Goal: Find contact information: Find contact information

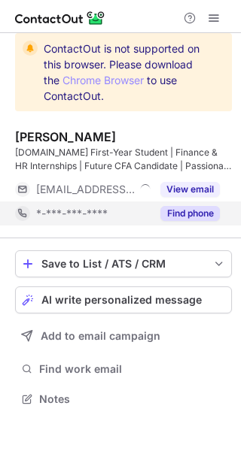
scroll to position [388, 241]
click at [205, 219] on button "Find phone" at bounding box center [189, 213] width 59 height 15
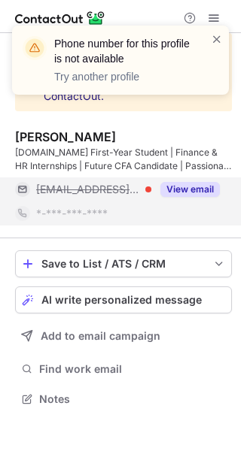
click at [201, 180] on div "View email" at bounding box center [185, 189] width 68 height 24
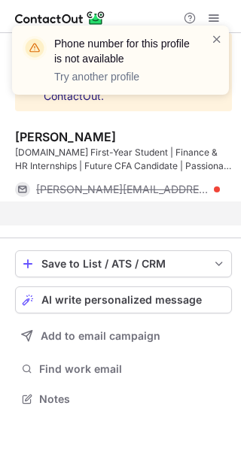
scroll to position [364, 241]
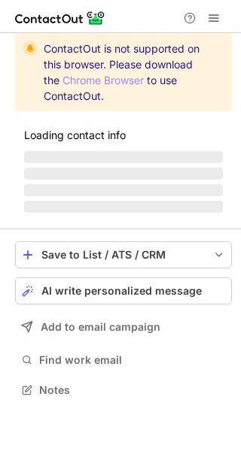
scroll to position [7, 8]
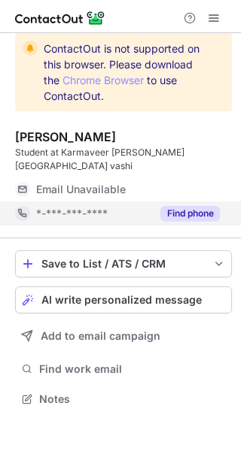
click at [202, 206] on button "Find phone" at bounding box center [189, 213] width 59 height 15
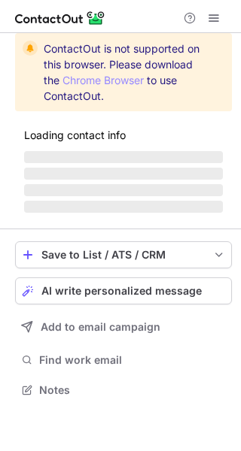
scroll to position [398, 241]
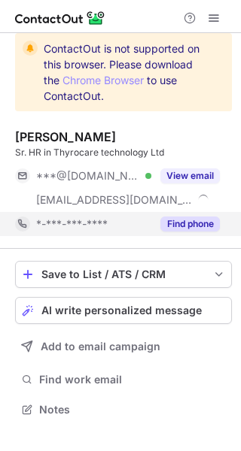
click at [189, 233] on div "Find phone" at bounding box center [185, 224] width 68 height 24
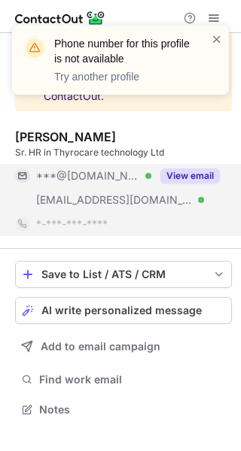
click at [183, 187] on div "View email" at bounding box center [185, 176] width 68 height 24
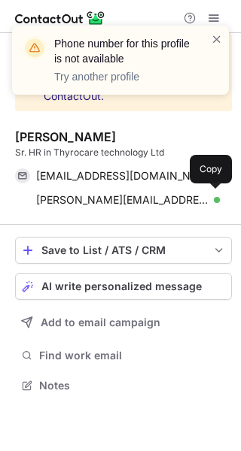
scroll to position [374, 241]
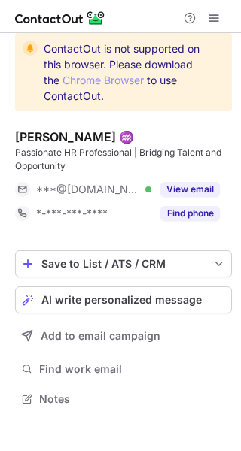
scroll to position [388, 241]
click at [193, 208] on button "Find phone" at bounding box center [189, 213] width 59 height 15
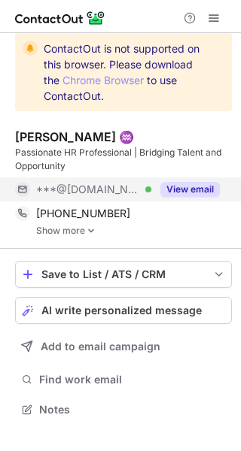
click at [193, 195] on button "View email" at bounding box center [189, 189] width 59 height 15
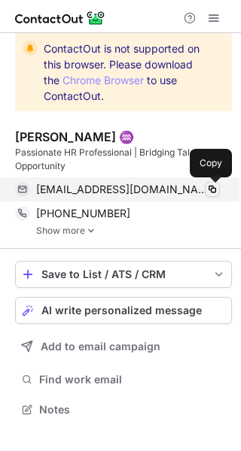
click at [214, 192] on span at bounding box center [212, 189] width 12 height 12
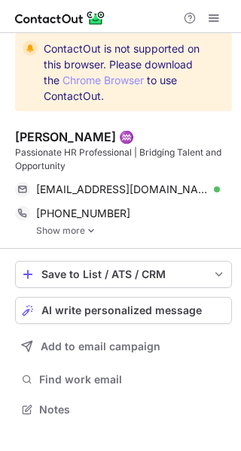
scroll to position [399, 241]
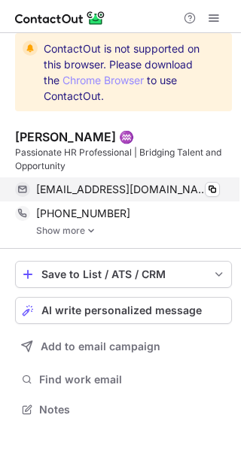
click at [220, 186] on div "[EMAIL_ADDRESS][DOMAIN_NAME] Verified Copy" at bounding box center [117, 189] width 204 height 24
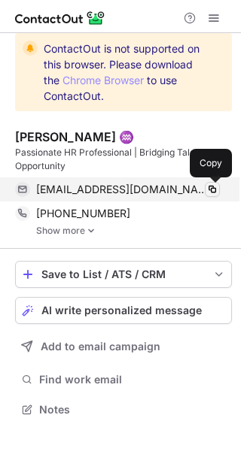
click at [216, 183] on span at bounding box center [212, 189] width 12 height 12
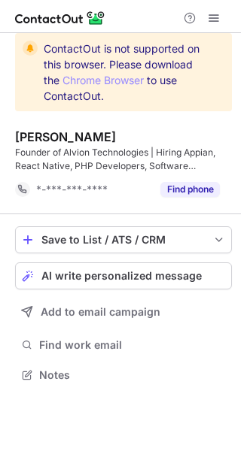
scroll to position [364, 241]
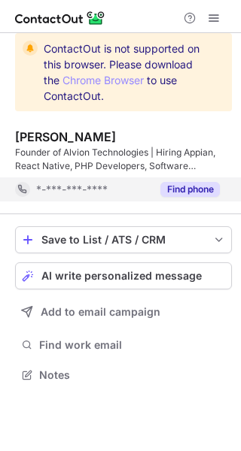
click at [187, 197] on div "Find phone" at bounding box center [185, 189] width 68 height 24
